Goal: Navigation & Orientation: Find specific page/section

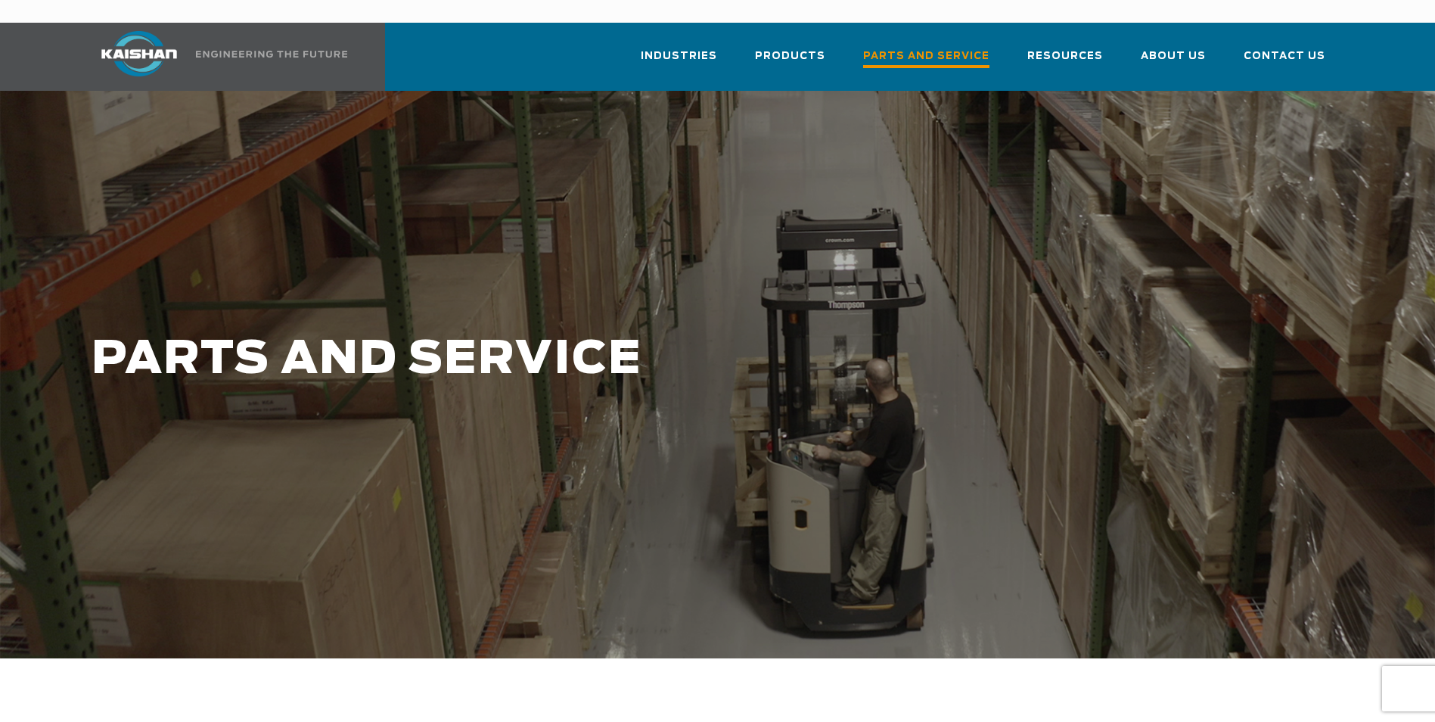
click at [958, 48] on span "Parts and Service" at bounding box center [926, 58] width 126 height 20
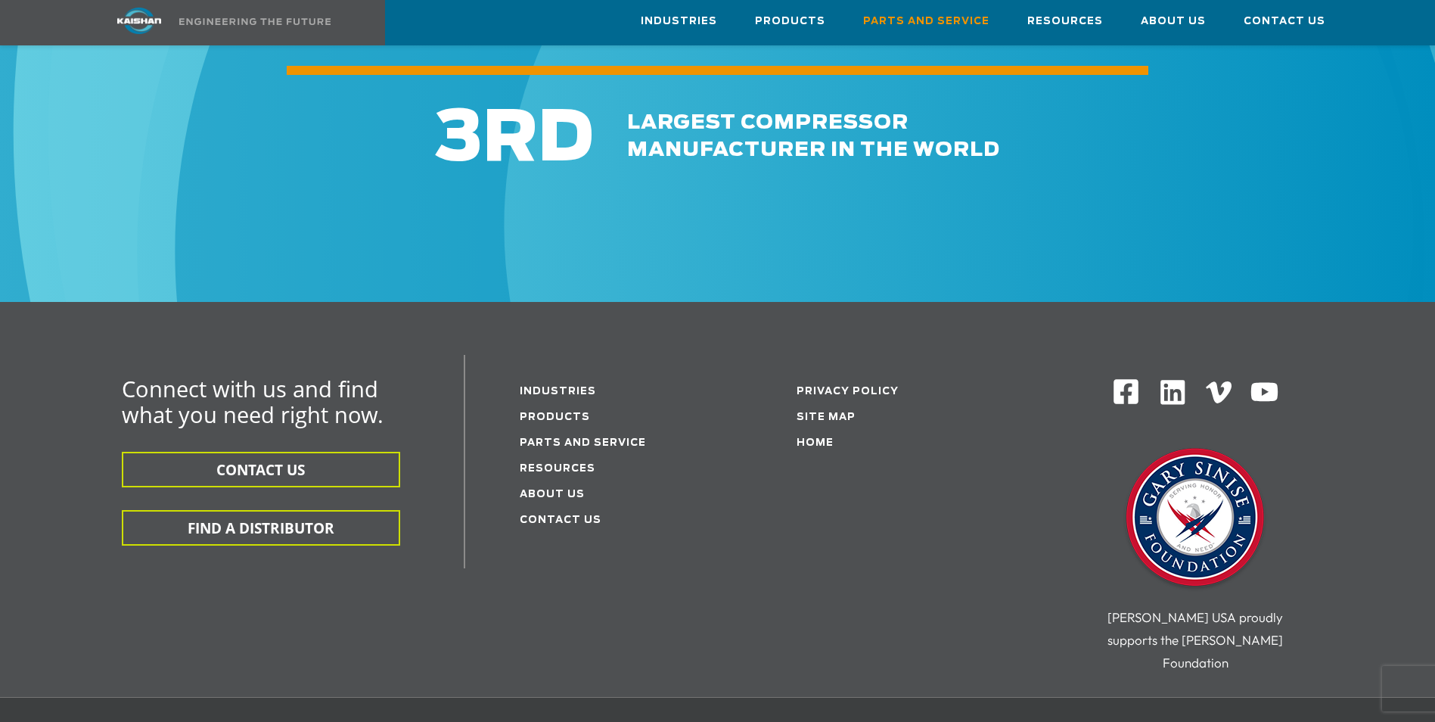
scroll to position [1891, 0]
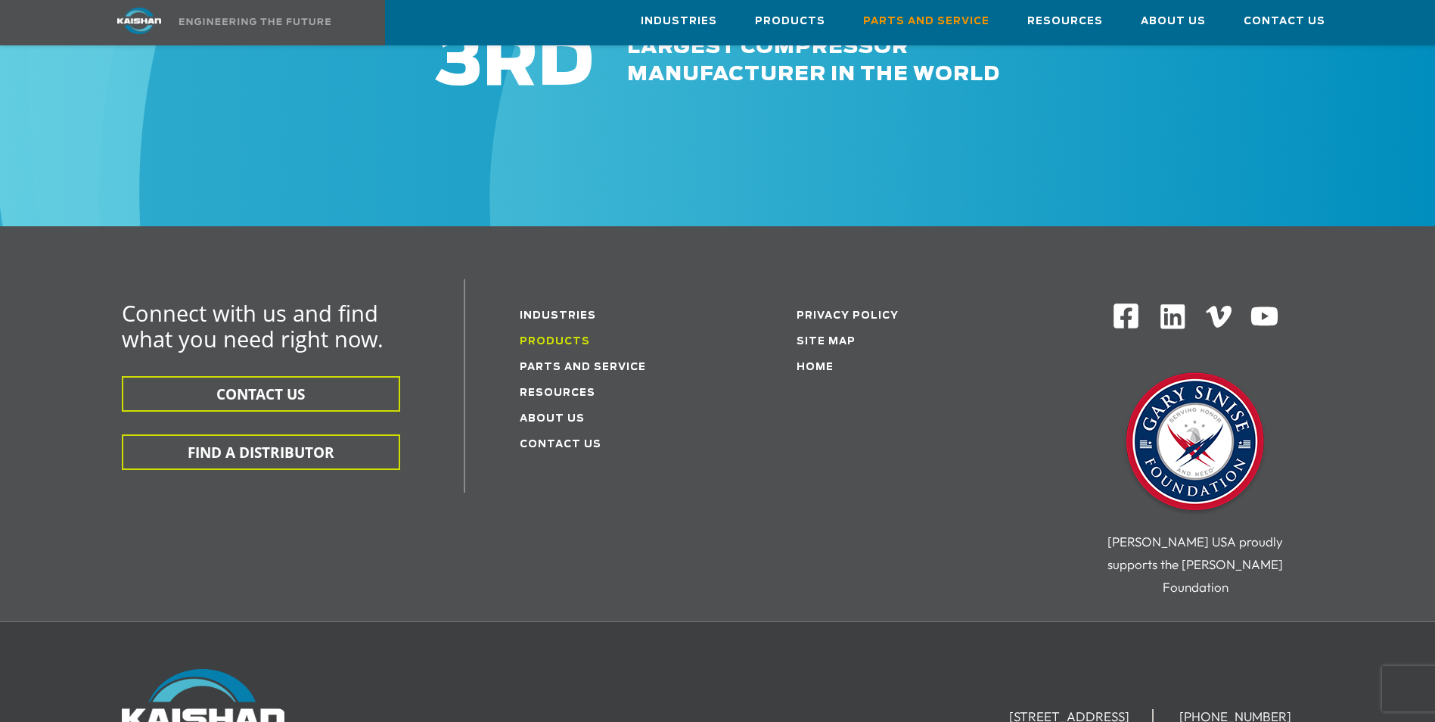
click at [567, 337] on link "Products" at bounding box center [555, 342] width 70 height 10
